Goal: Task Accomplishment & Management: Use online tool/utility

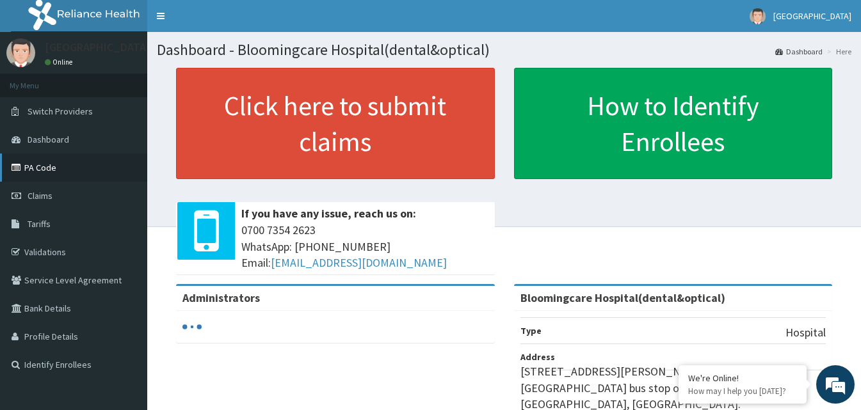
click at [62, 166] on link "PA Code" at bounding box center [73, 168] width 147 height 28
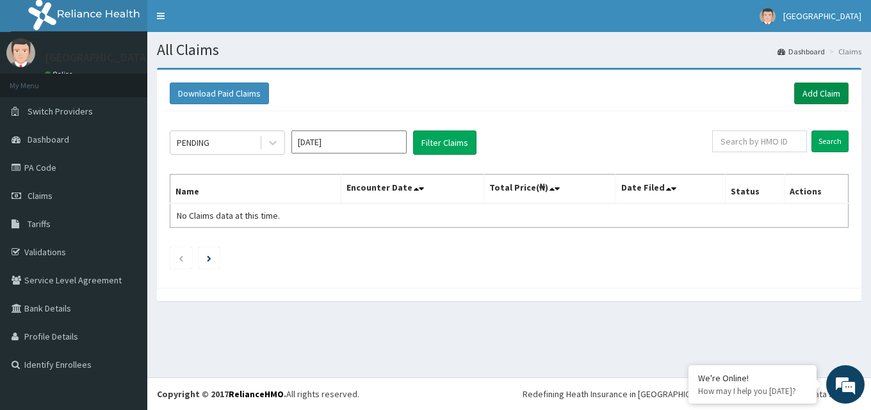
click at [809, 98] on link "Add Claim" at bounding box center [821, 94] width 54 height 22
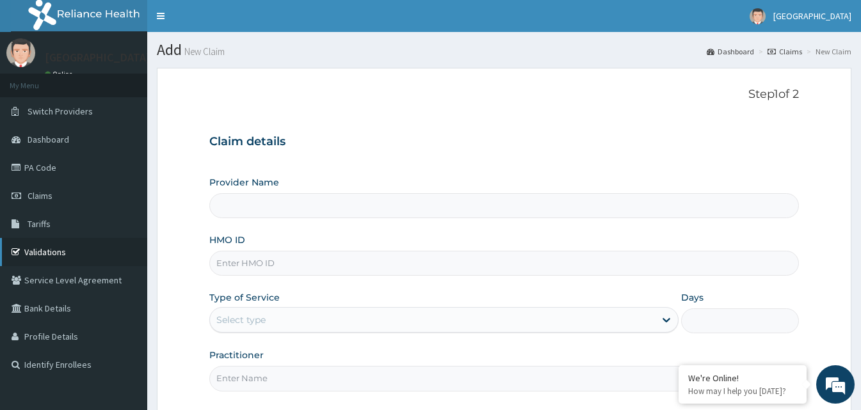
click at [53, 251] on link "Validations" at bounding box center [73, 252] width 147 height 28
